Goal: Information Seeking & Learning: Find specific page/section

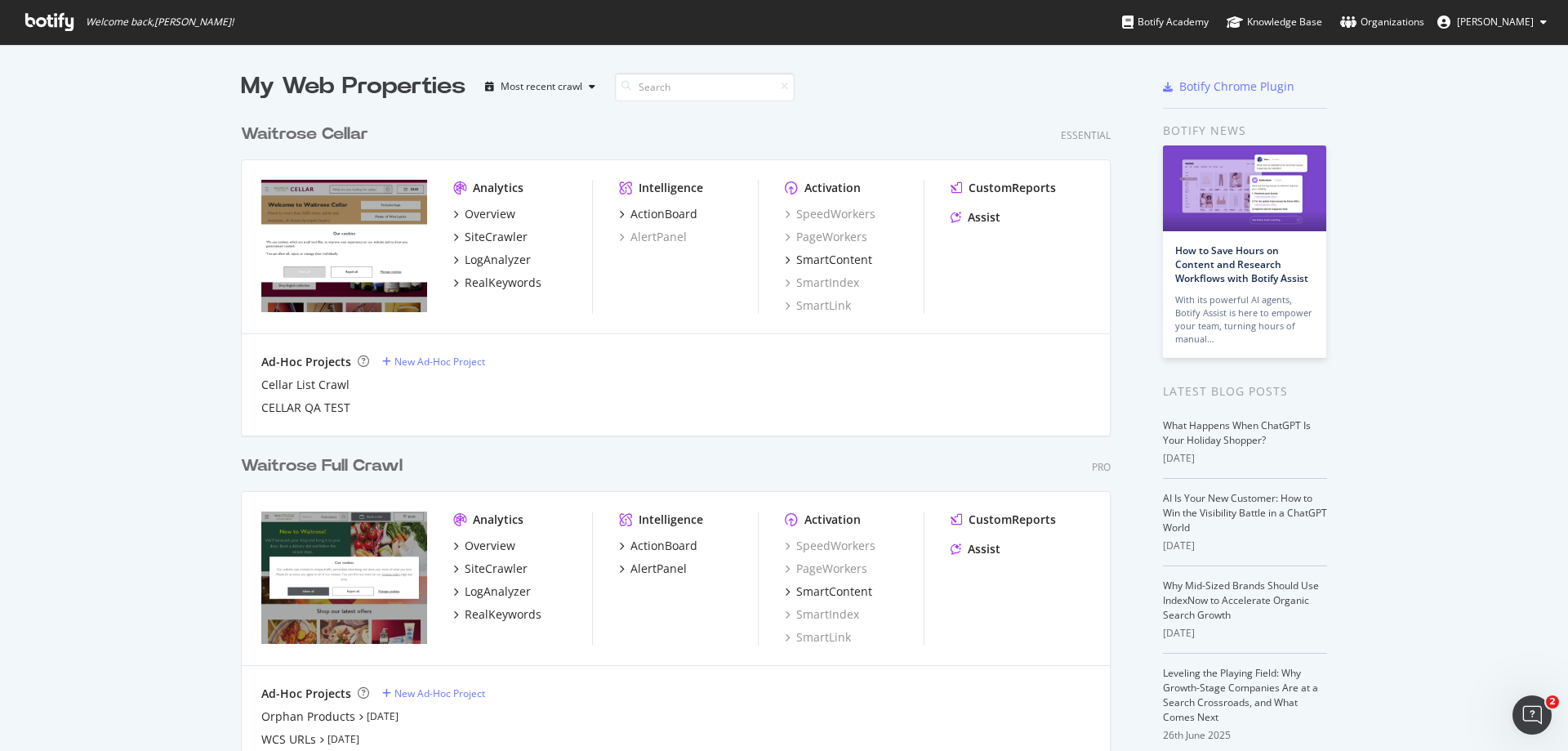
scroll to position [82, 0]
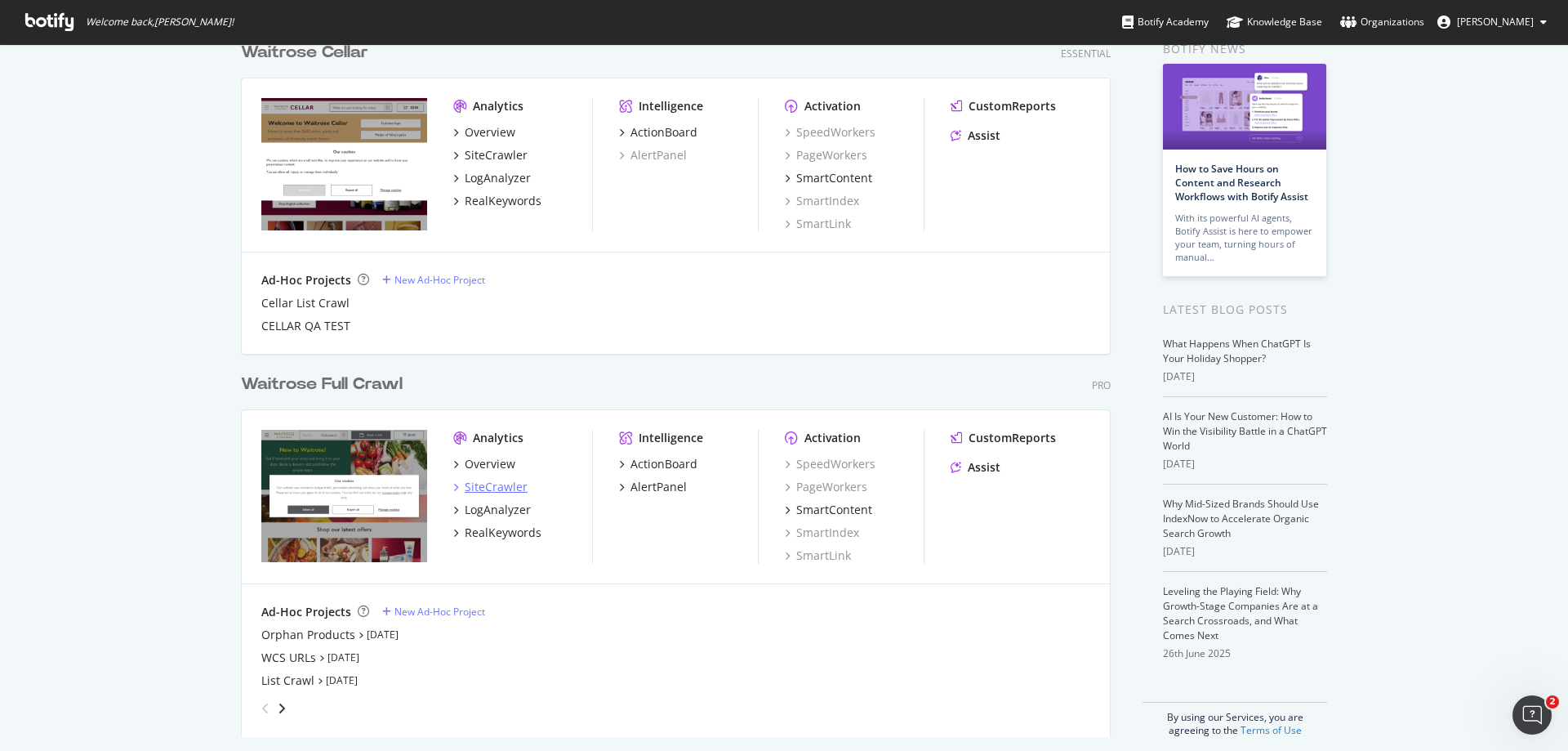
click at [489, 493] on div "SiteCrawler" at bounding box center [496, 487] width 63 height 16
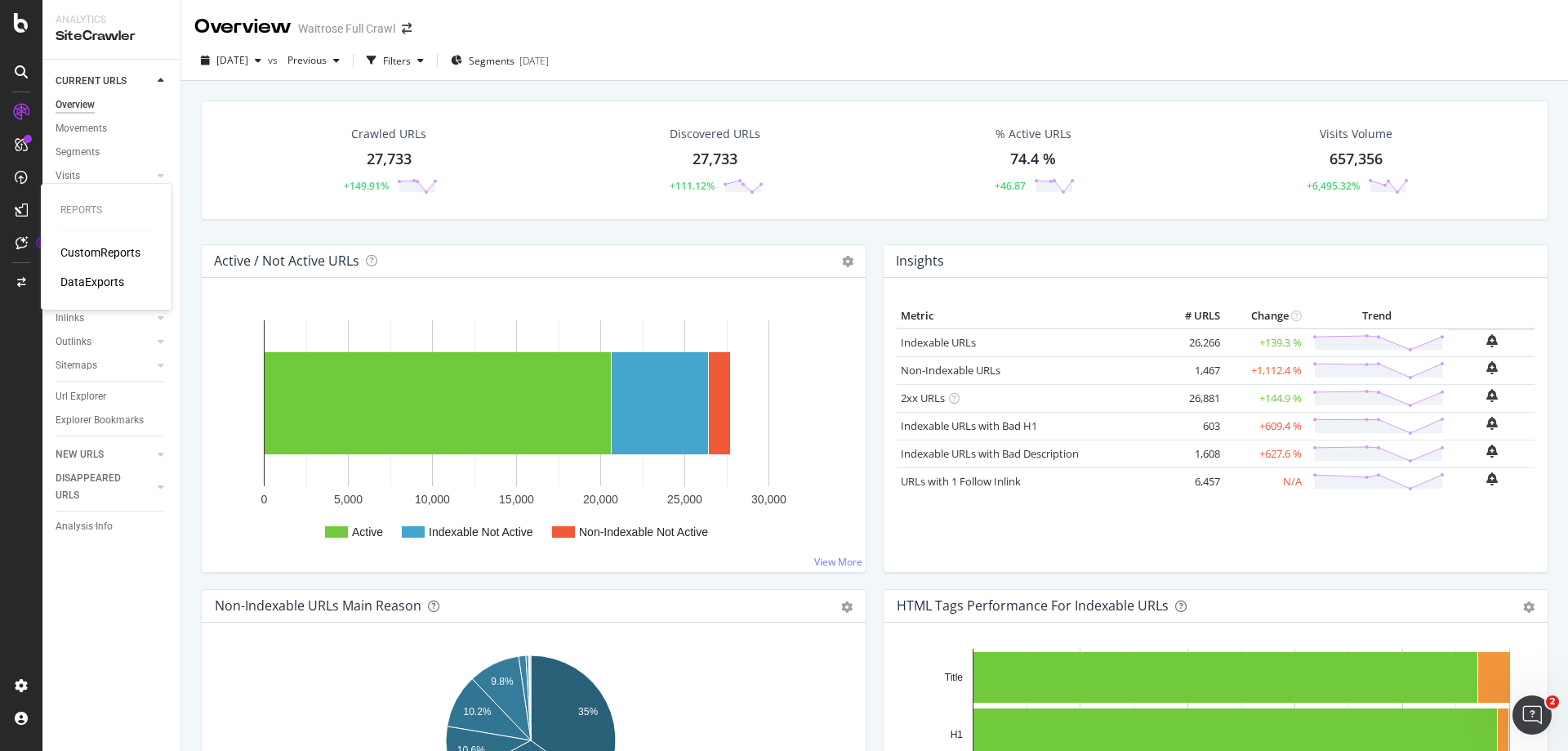
click at [113, 251] on div "CustomReports" at bounding box center [100, 252] width 80 height 16
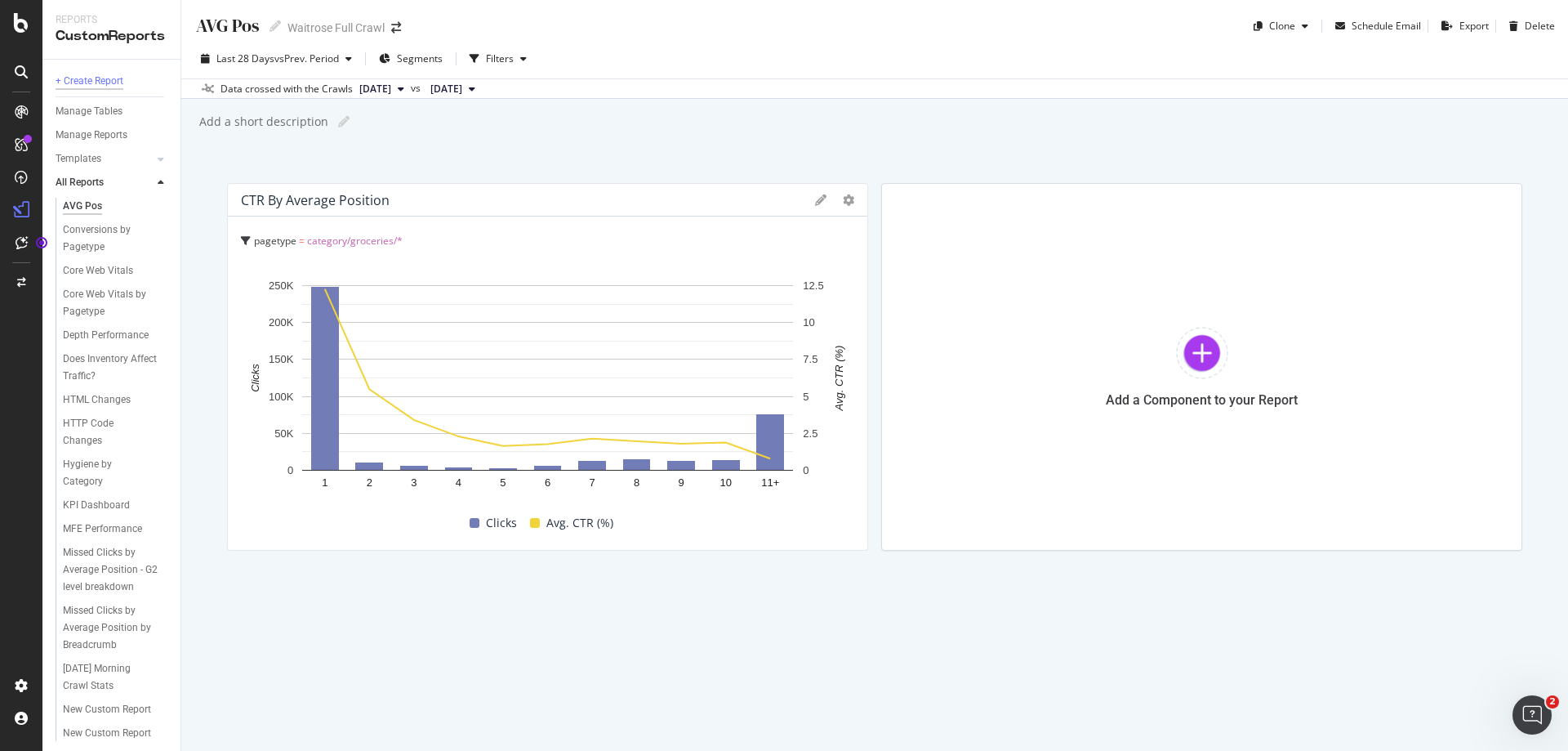
click at [79, 83] on div "+ Create Report" at bounding box center [89, 81] width 68 height 17
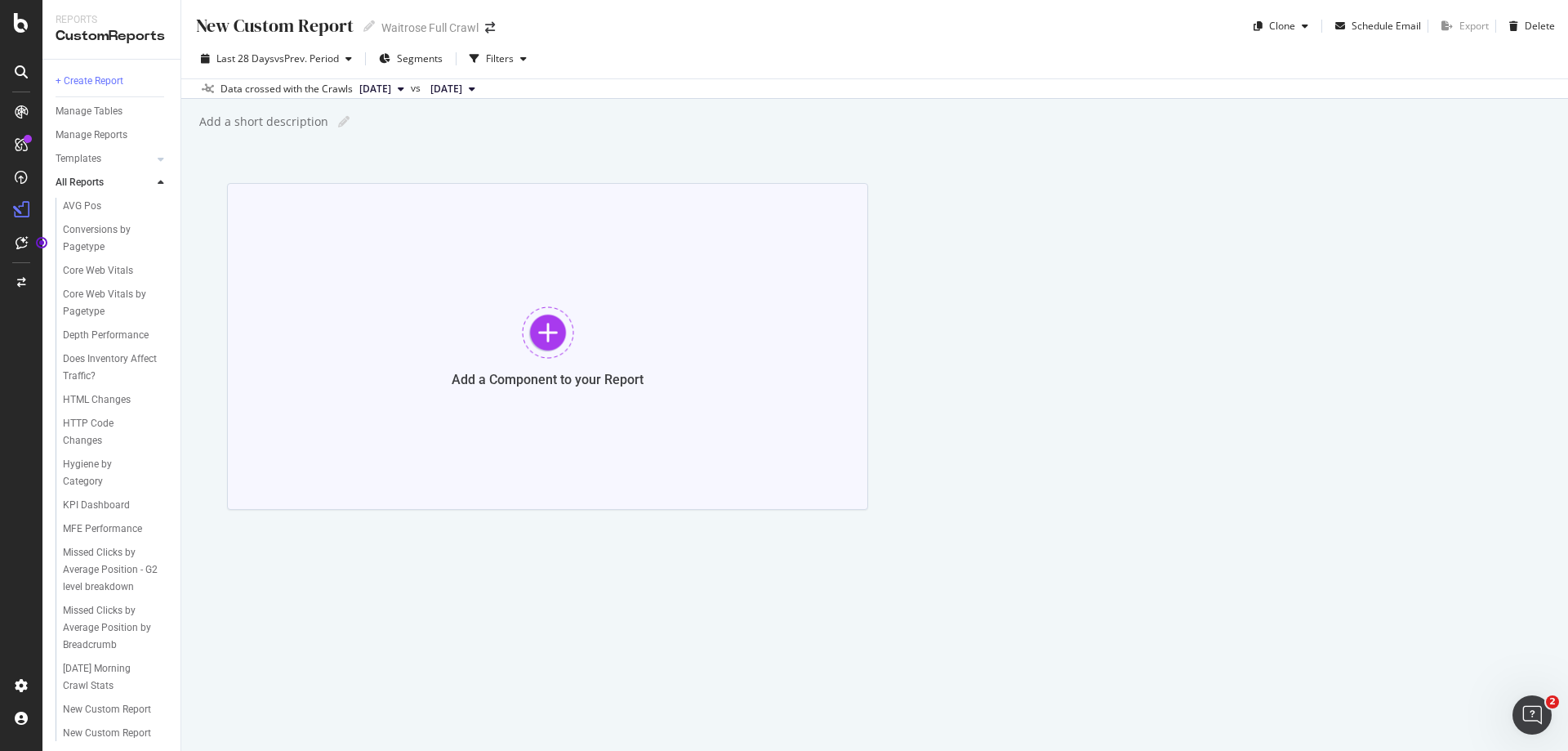
click at [547, 325] on div at bounding box center [547, 332] width 52 height 52
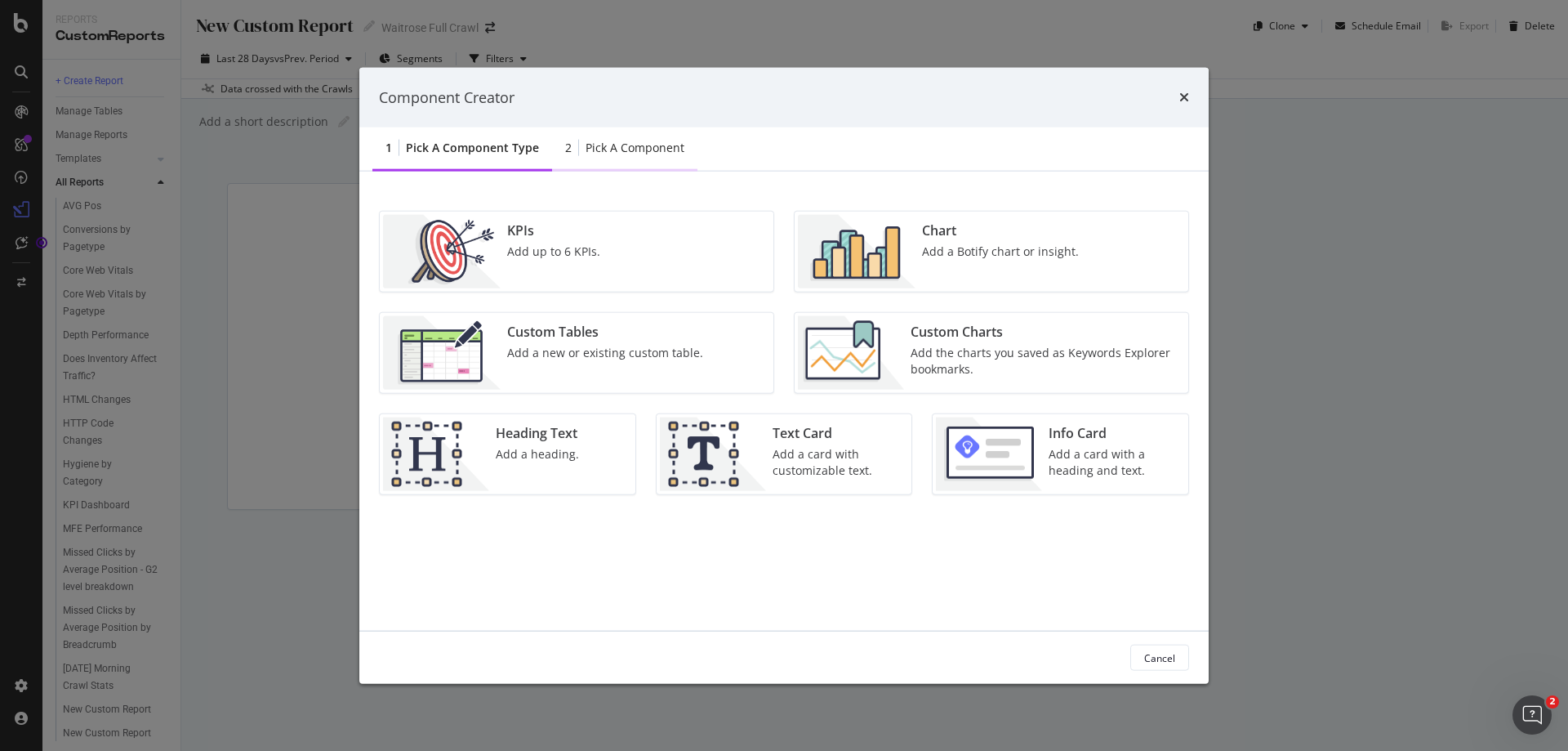
click at [637, 161] on div "2 Pick a Component" at bounding box center [625, 149] width 145 height 45
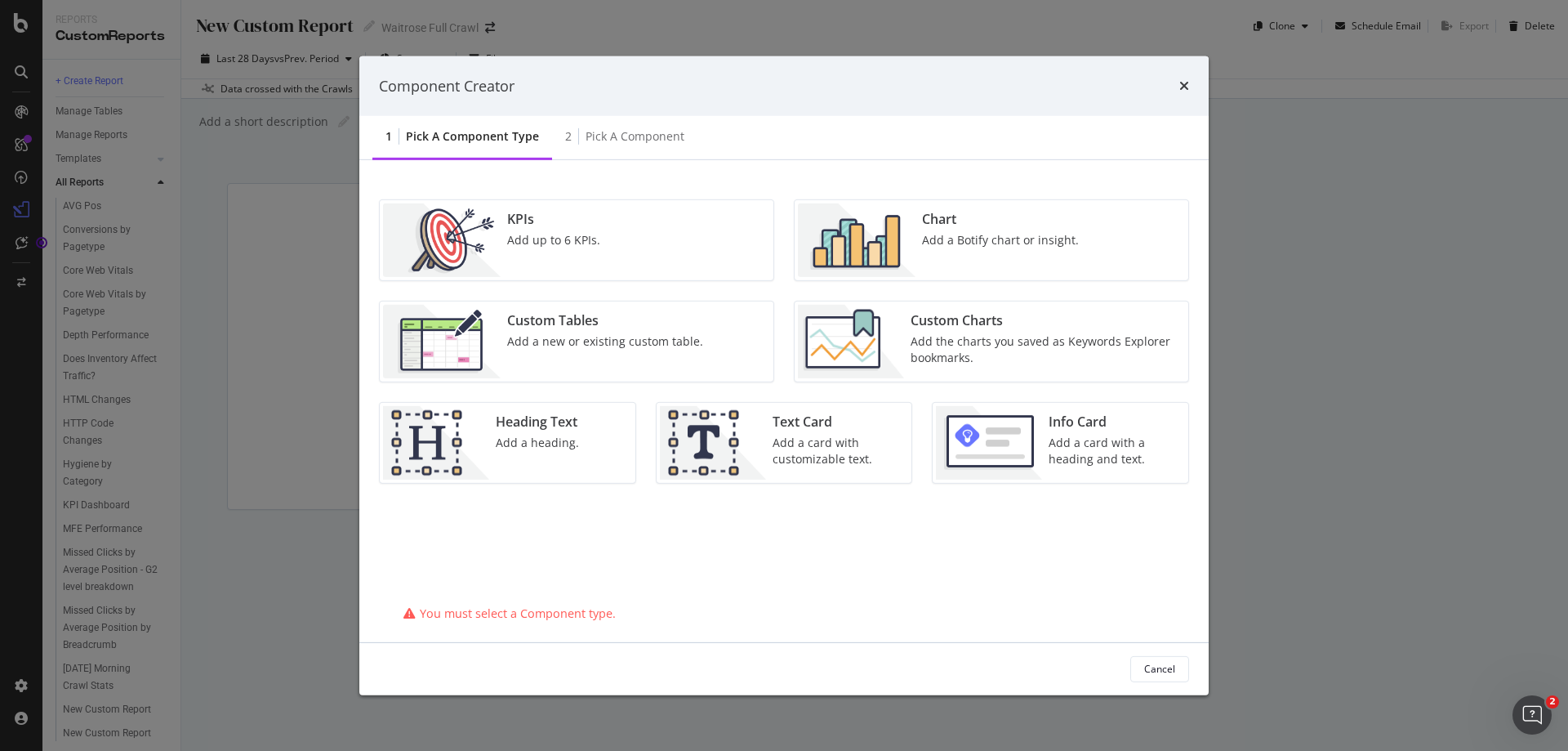
click at [983, 232] on div "Add a Botify chart or insight." at bounding box center [1000, 240] width 156 height 16
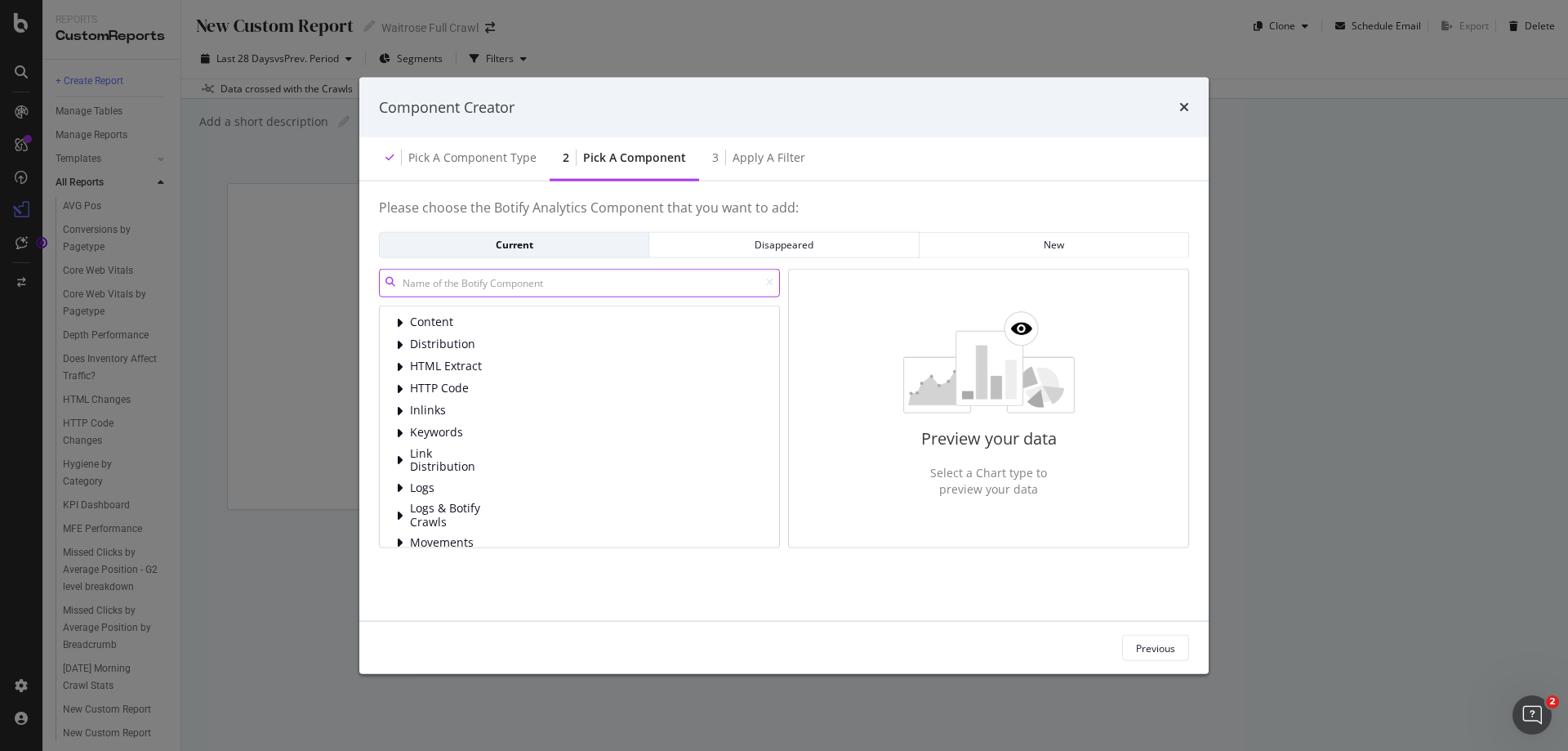
click at [451, 286] on input "modal" at bounding box center [579, 282] width 401 height 29
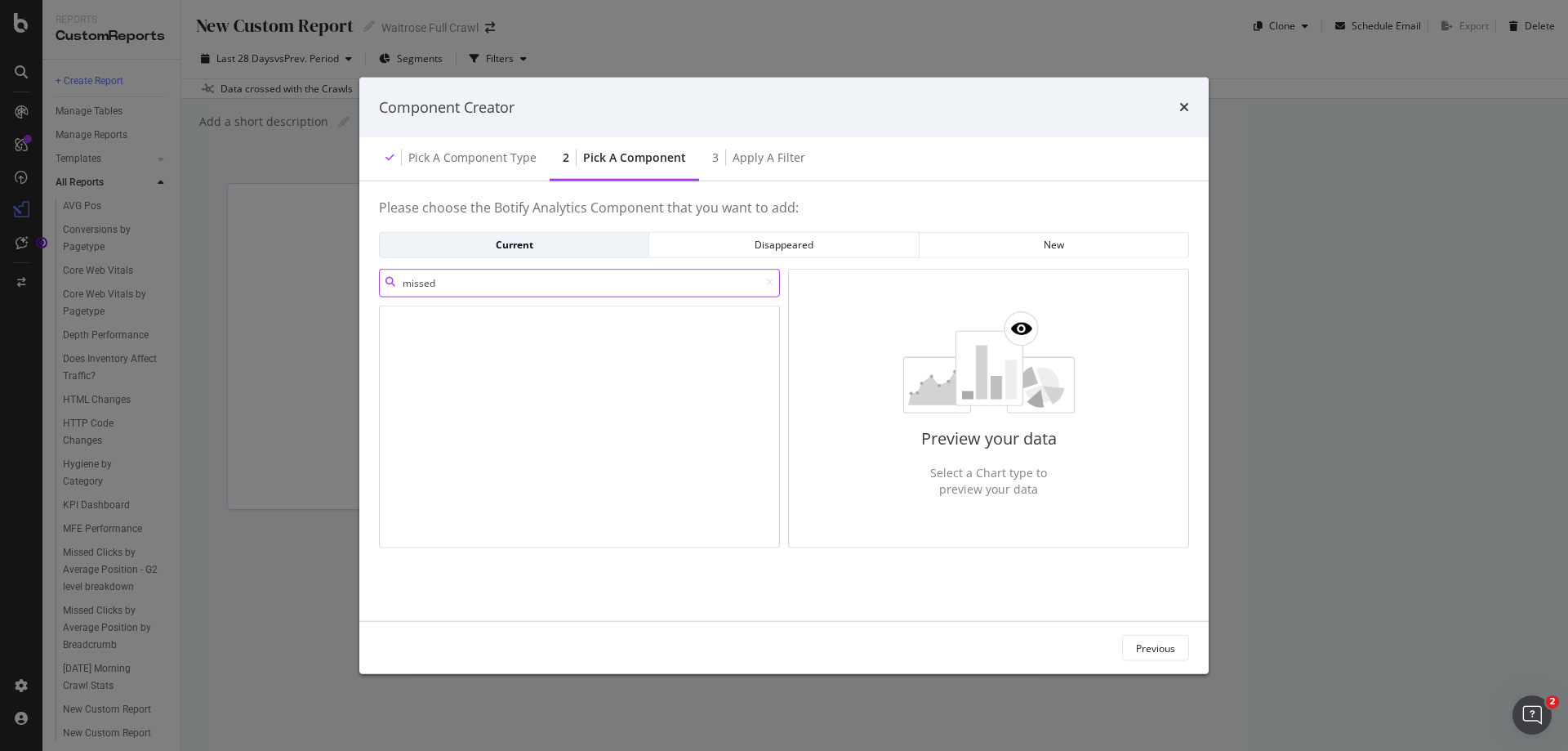
drag, startPoint x: 542, startPoint y: 289, endPoint x: 283, endPoint y: 289, distance: 259.0
click at [283, 289] on div "Component Creator Pick a Component type 2 Pick a Component 3 Apply a Filter Ple…" at bounding box center [784, 375] width 1568 height 751
type input "c"
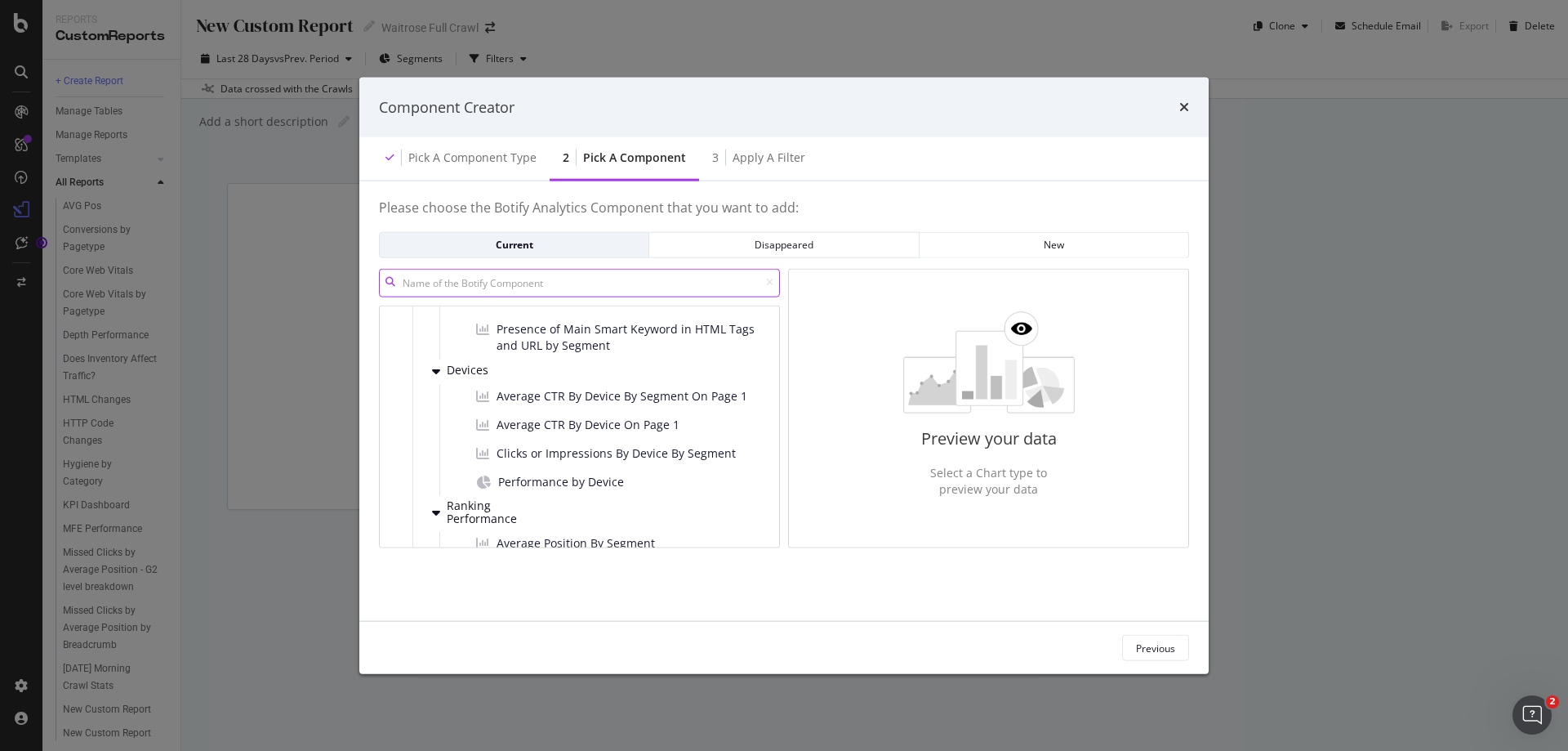
scroll to position [2696, 0]
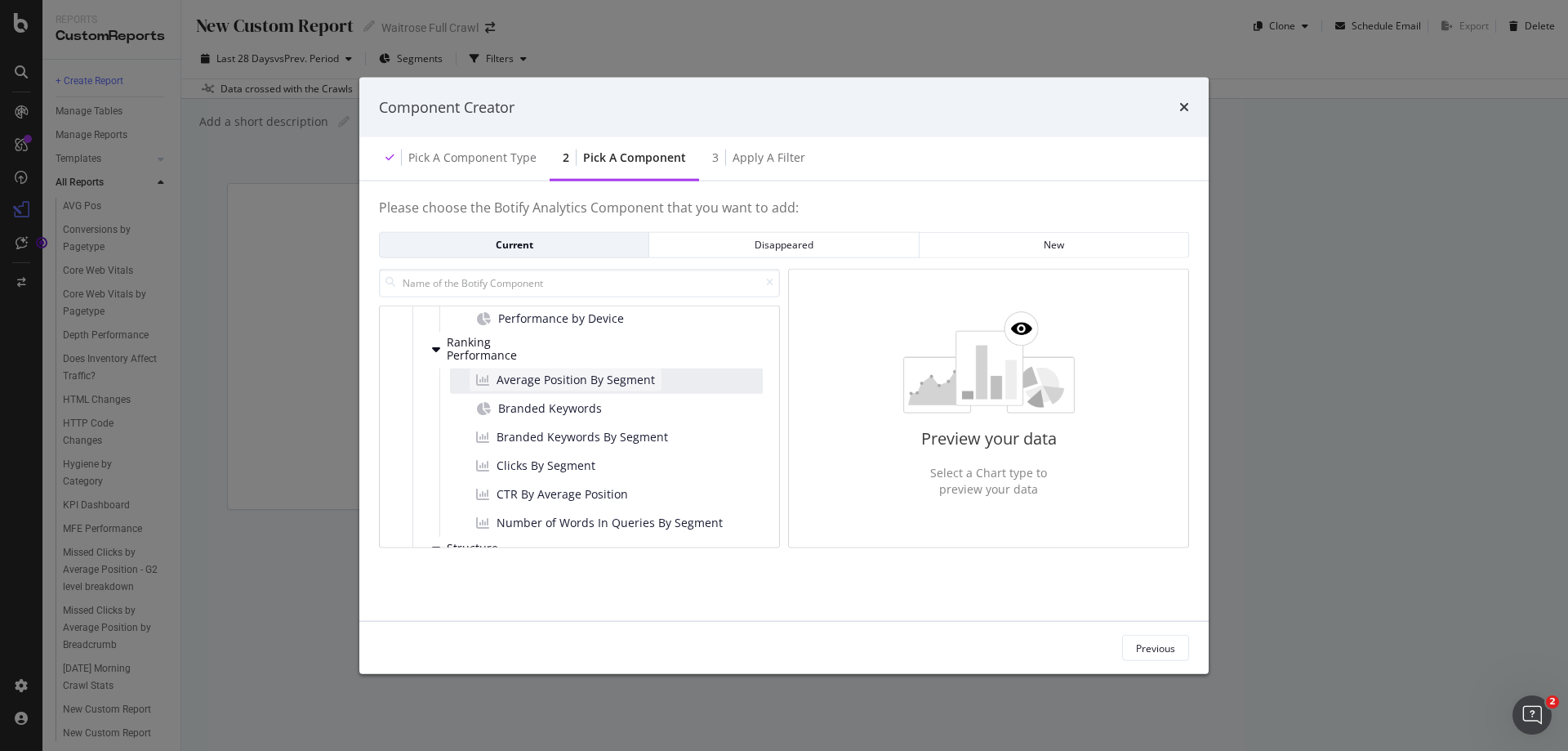
click at [581, 374] on span "Average Position By Segment" at bounding box center [575, 380] width 158 height 16
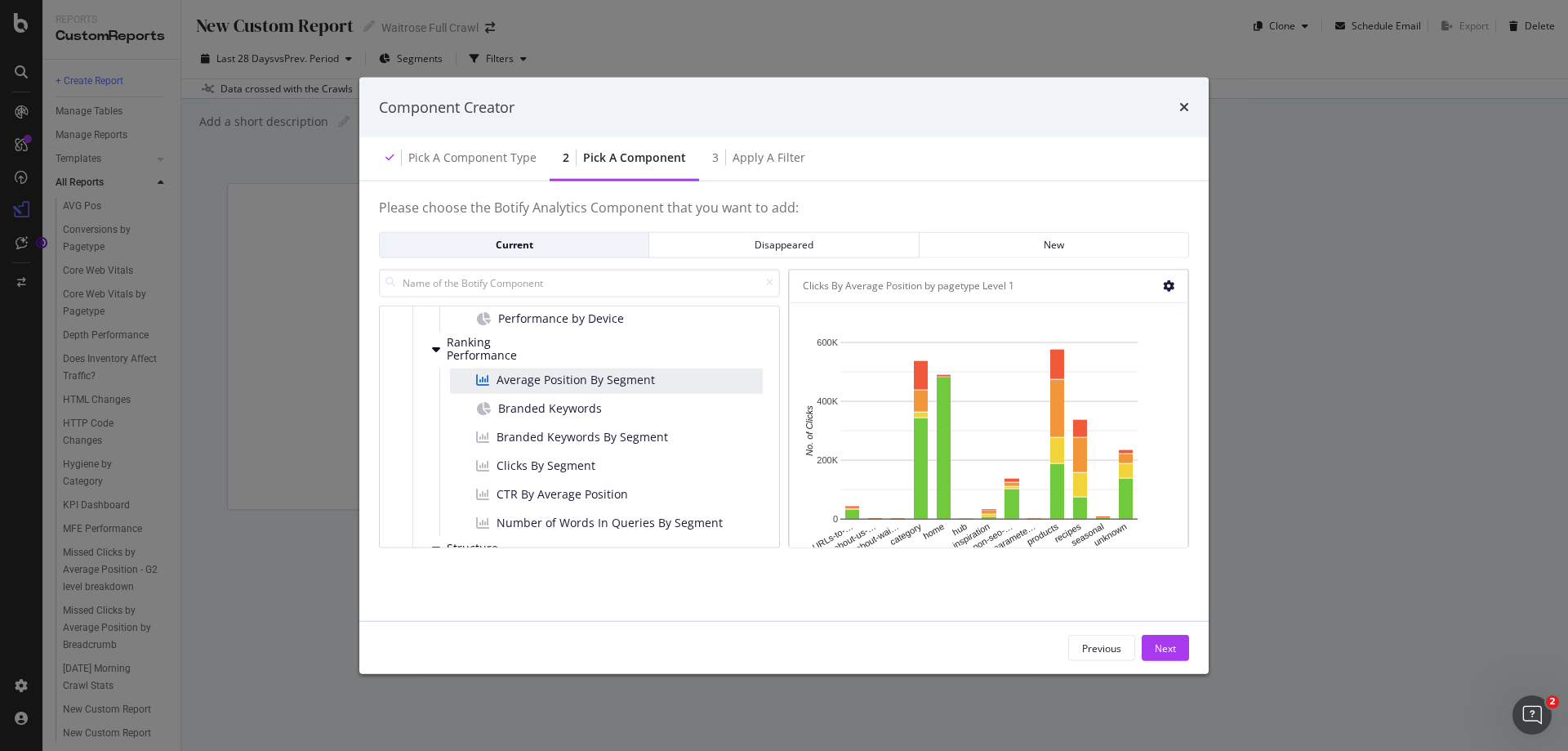
click at [1169, 285] on icon "modal" at bounding box center [1168, 286] width 11 height 11
click at [939, 286] on div "Clicks By Average Position by pagetype Level 1" at bounding box center [908, 285] width 212 height 16
click at [1177, 112] on div "Component Creator" at bounding box center [783, 107] width 810 height 21
click at [1186, 110] on icon "times" at bounding box center [1184, 107] width 10 height 13
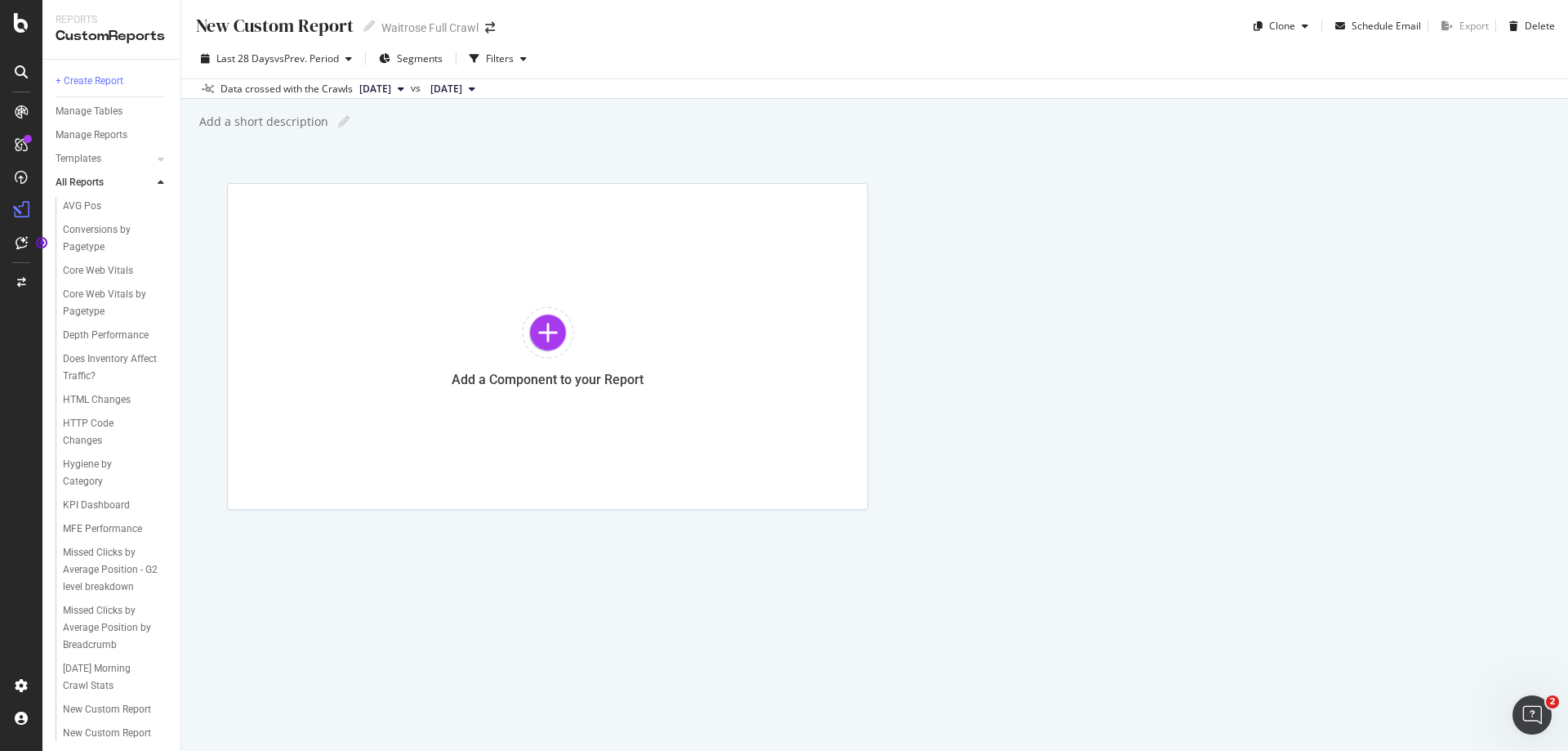
click at [786, 649] on div "New Custom Report New Custom Report Waitrose Full Crawl Clone Schedule Email Ex…" at bounding box center [875, 375] width 1387 height 751
click at [99, 181] on div "SiteCrawler" at bounding box center [89, 183] width 58 height 16
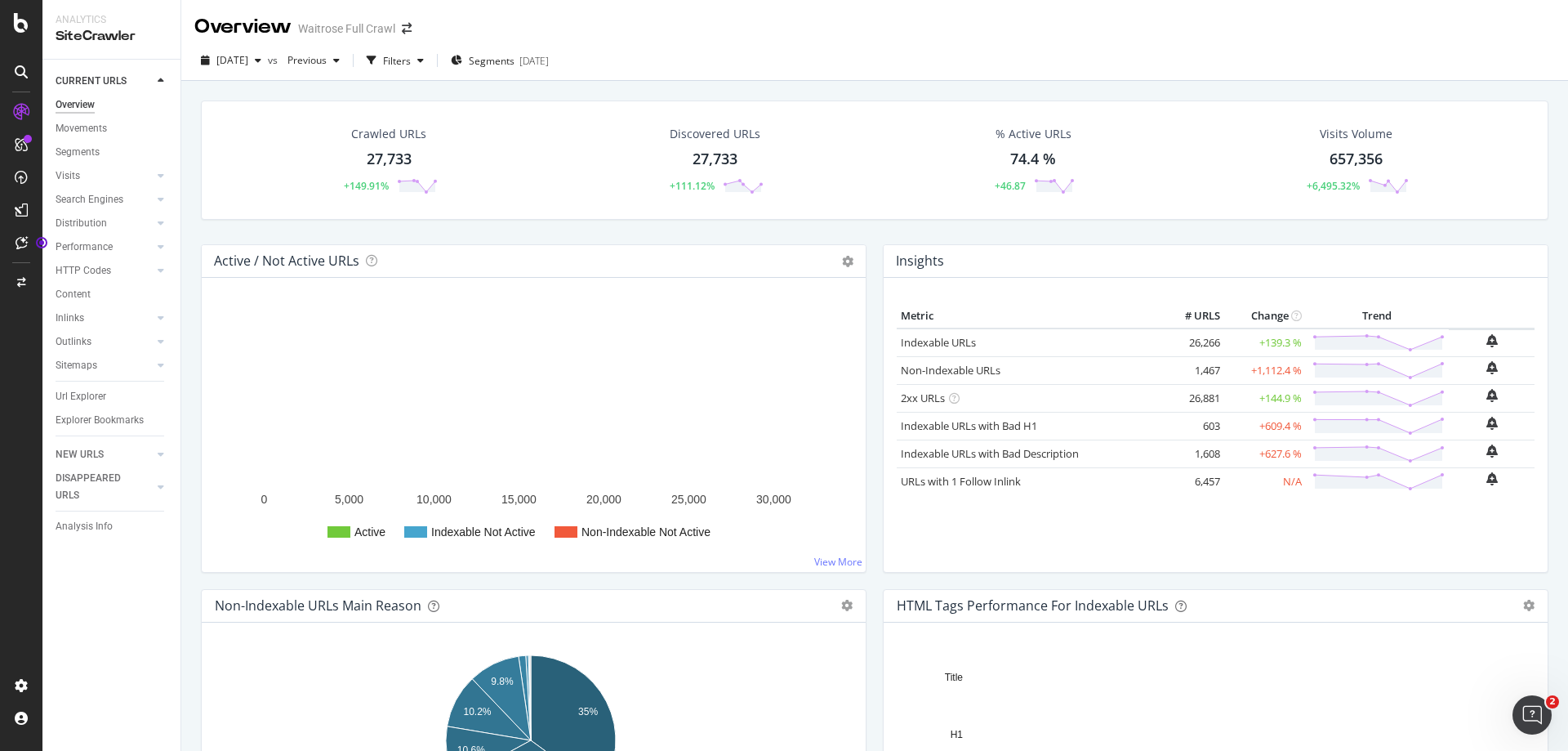
scroll to position [82, 0]
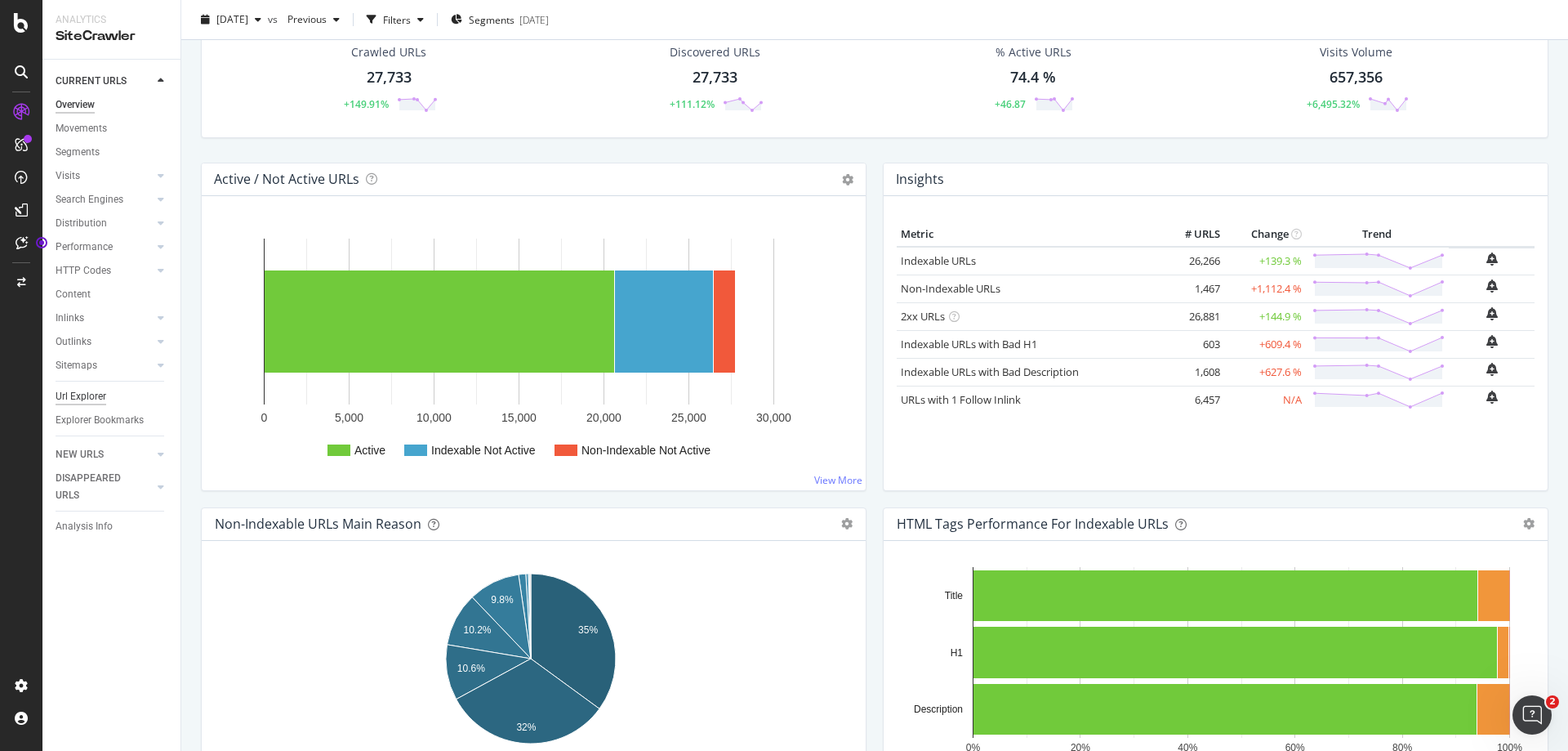
click at [84, 399] on div "Url Explorer" at bounding box center [80, 397] width 51 height 17
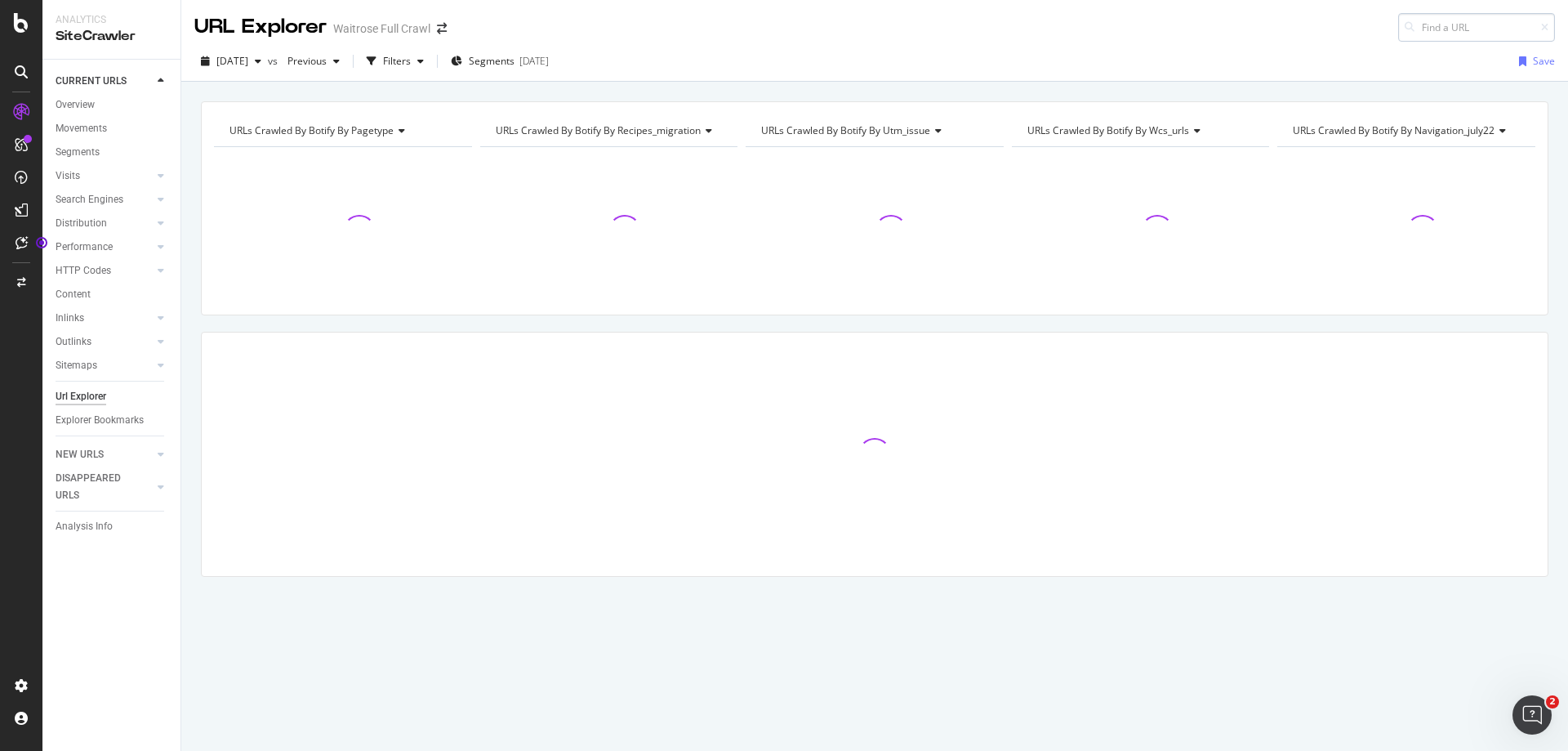
click at [1464, 26] on input at bounding box center [1476, 28] width 156 height 29
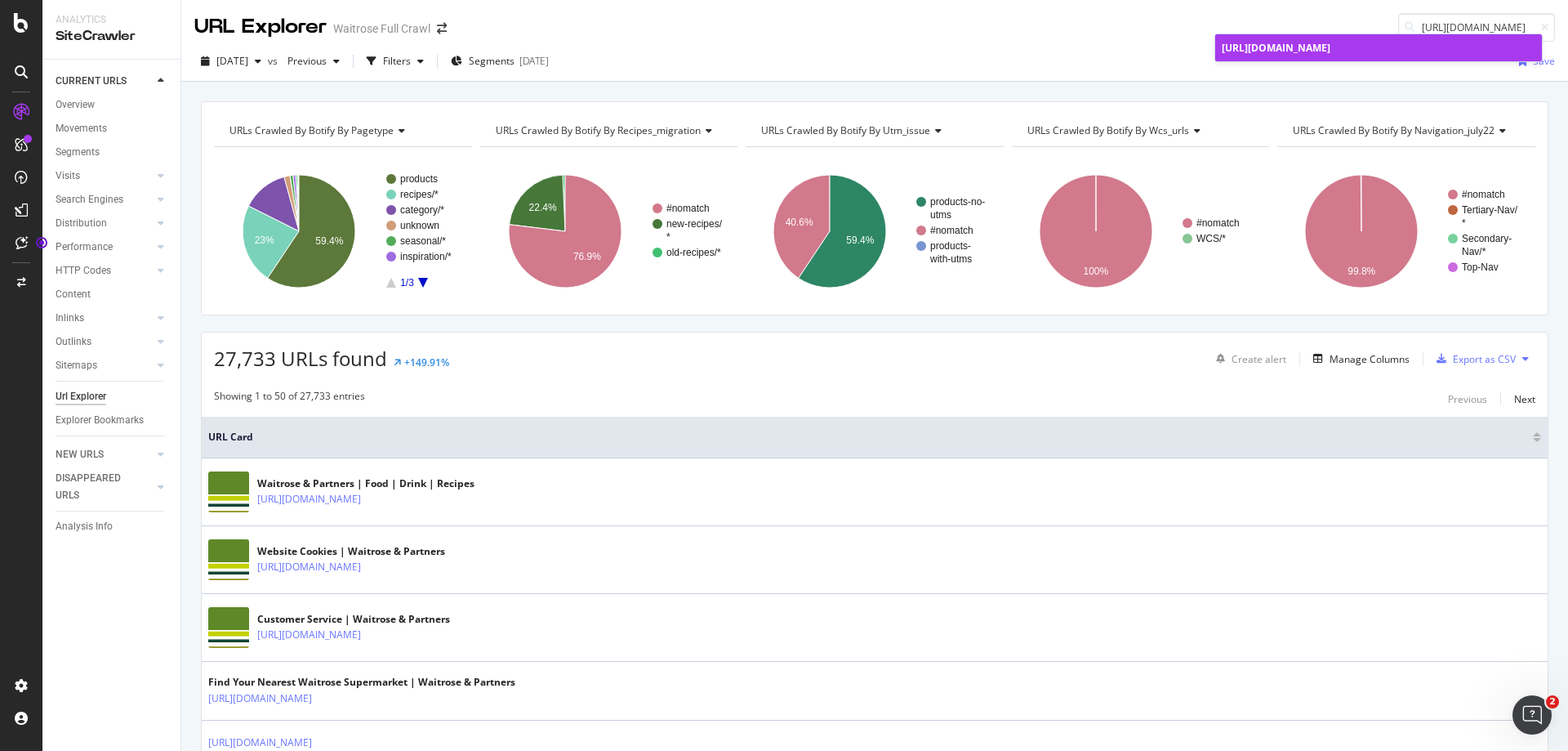
type input "[URL][DOMAIN_NAME]"
click at [1331, 43] on span "[URL][DOMAIN_NAME]" at bounding box center [1276, 48] width 109 height 14
